Goal: Navigation & Orientation: Find specific page/section

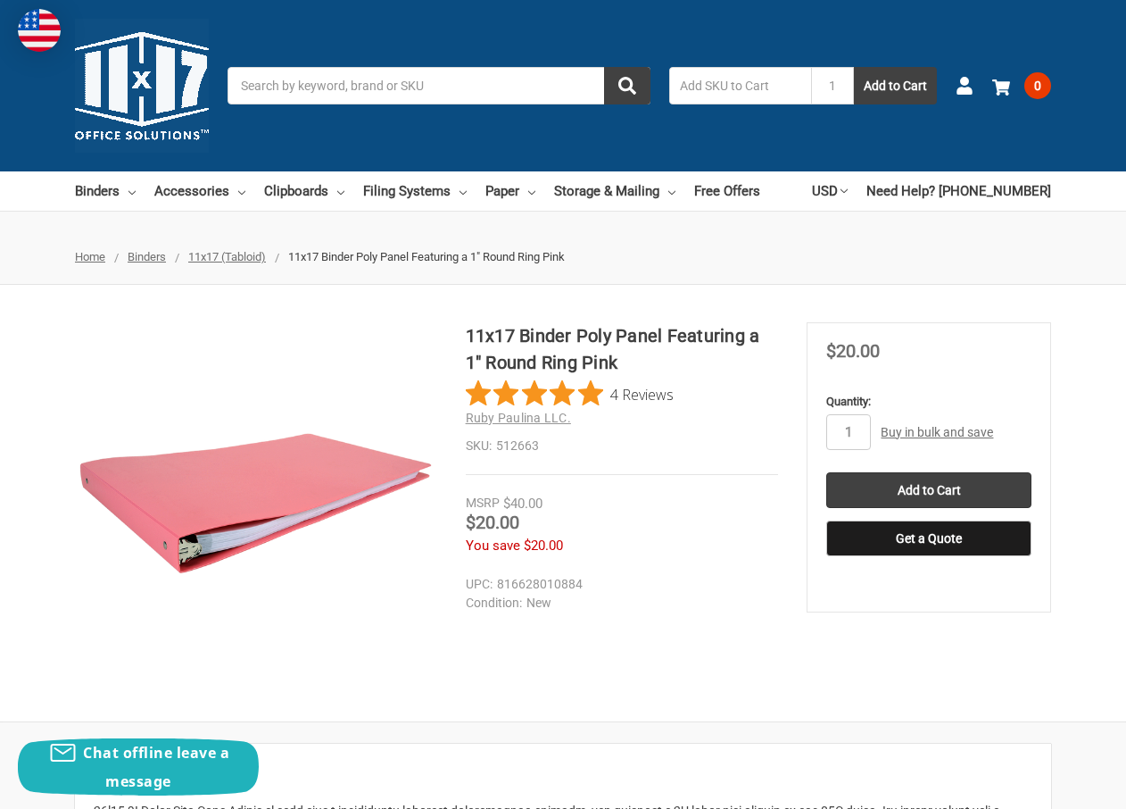
click at [226, 253] on span "11x17 (Tabloid)" at bounding box center [227, 256] width 78 height 13
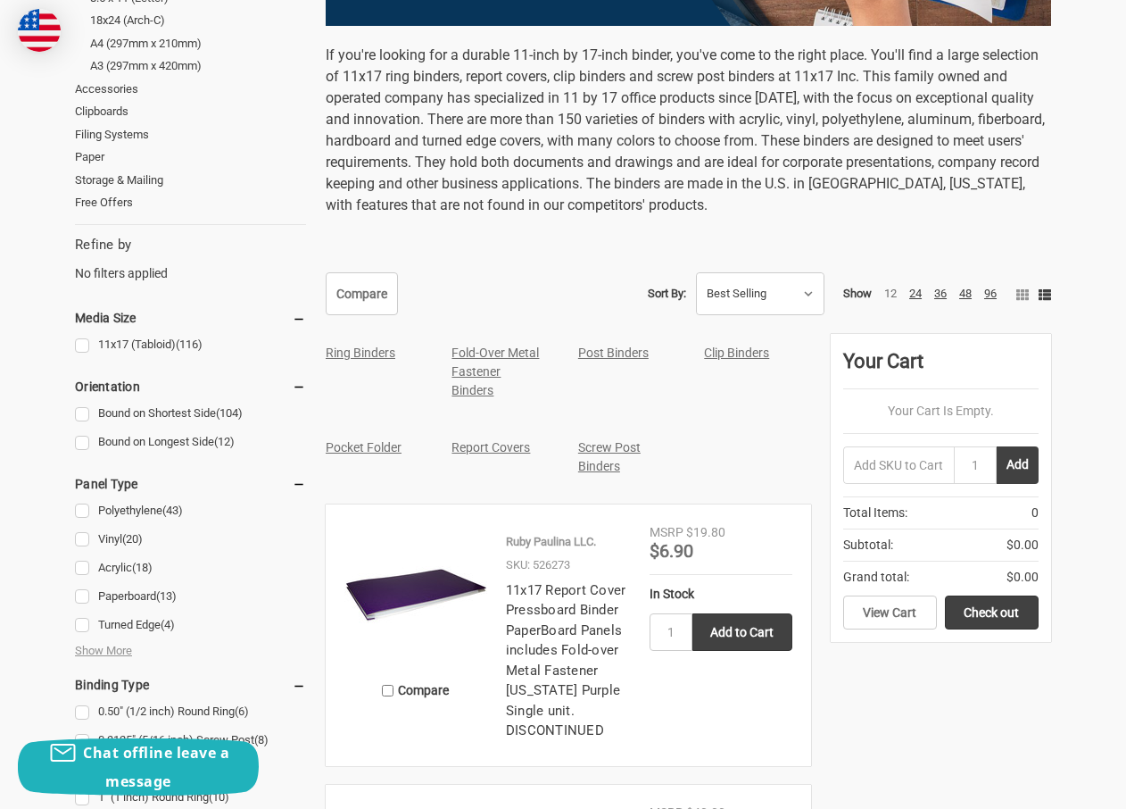
scroll to position [580, 0]
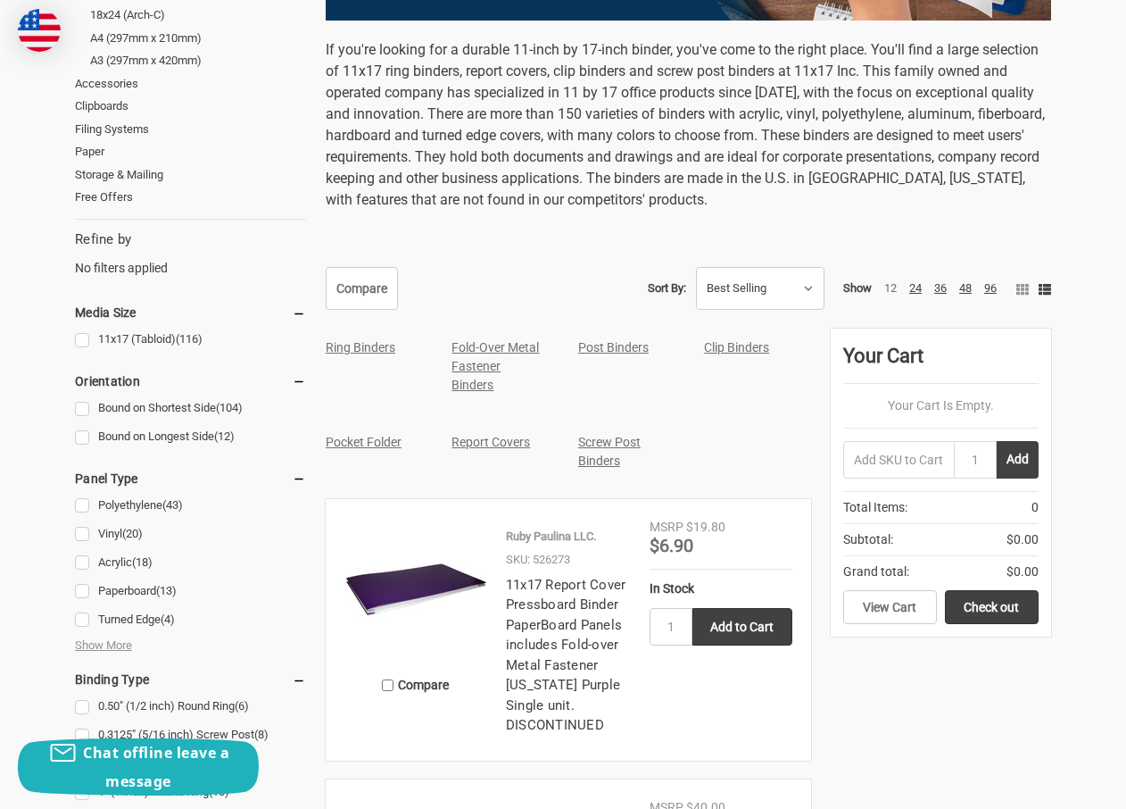
click at [367, 351] on link "Ring Binders" at bounding box center [361, 347] width 70 height 14
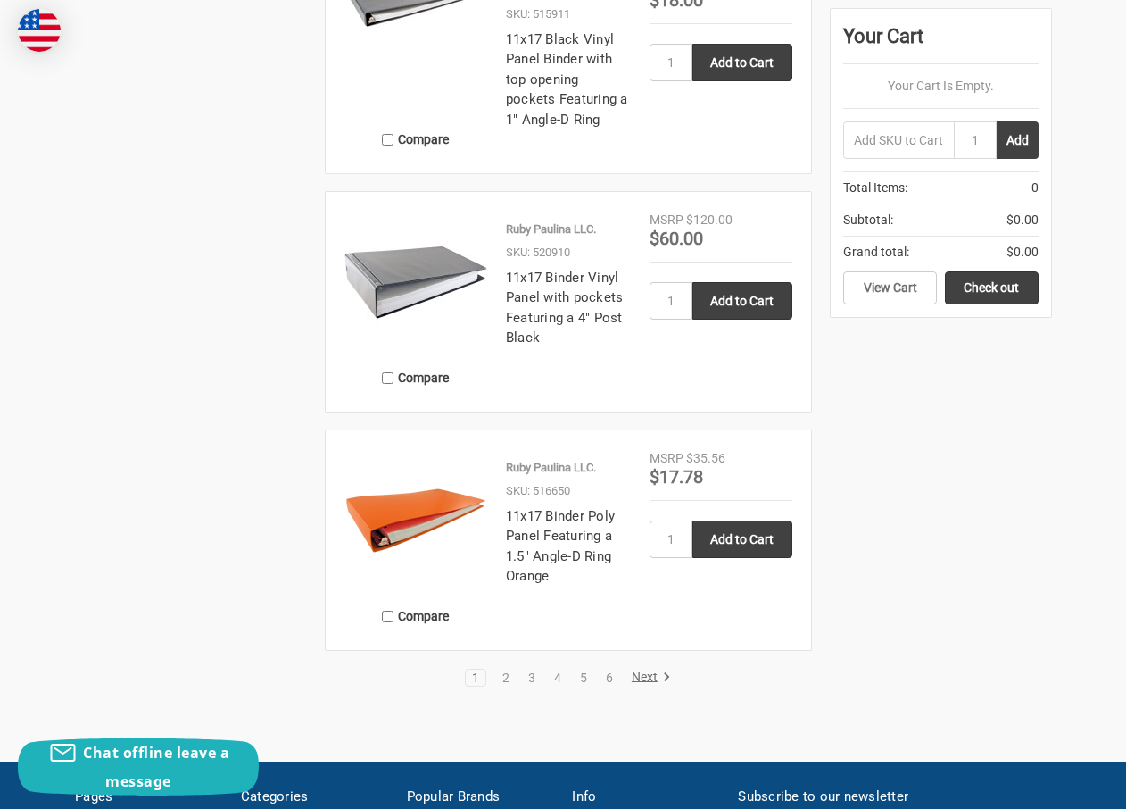
scroll to position [2642, 0]
click at [648, 677] on link "Next" at bounding box center [649, 677] width 46 height 16
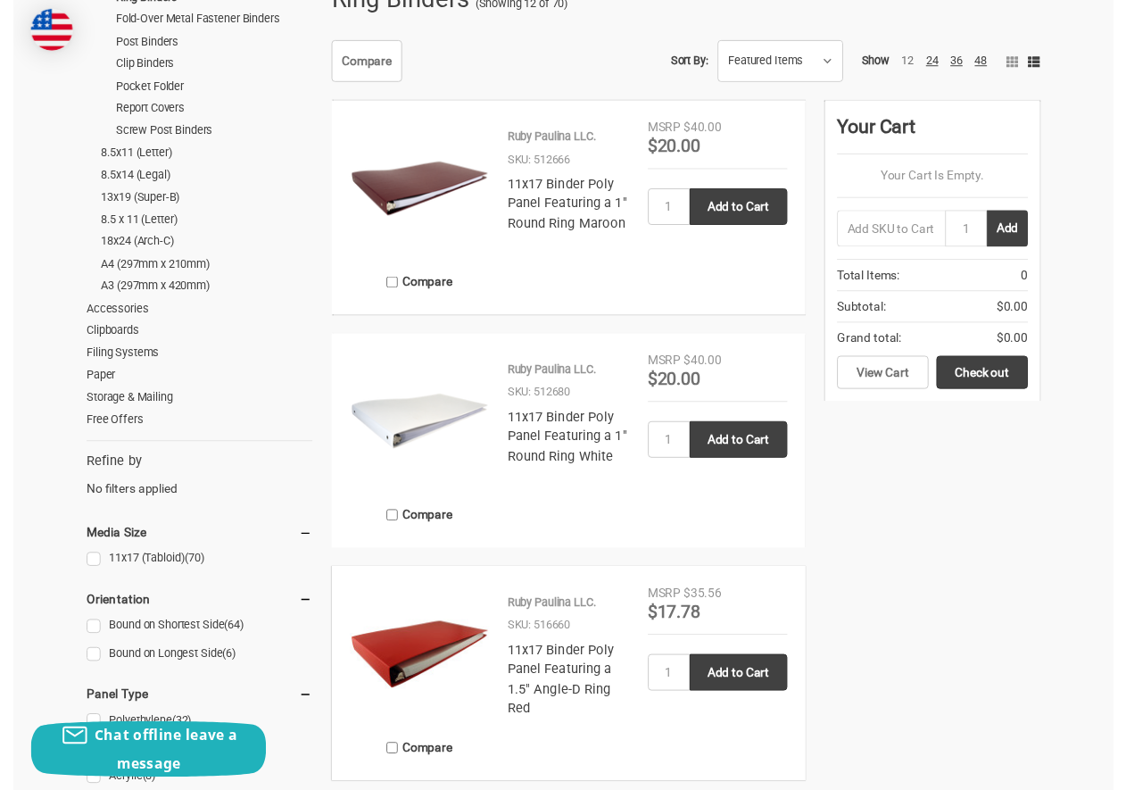
scroll to position [354, 0]
